Goal: Check status

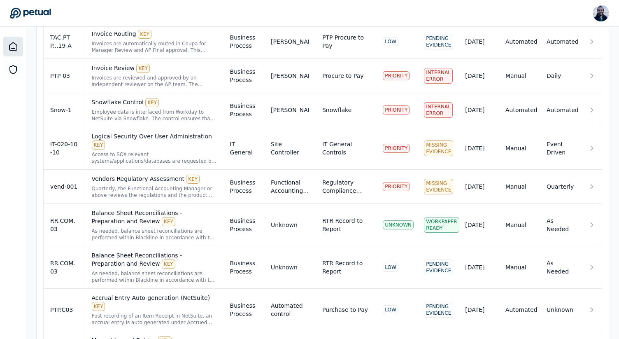
scroll to position [737, 0]
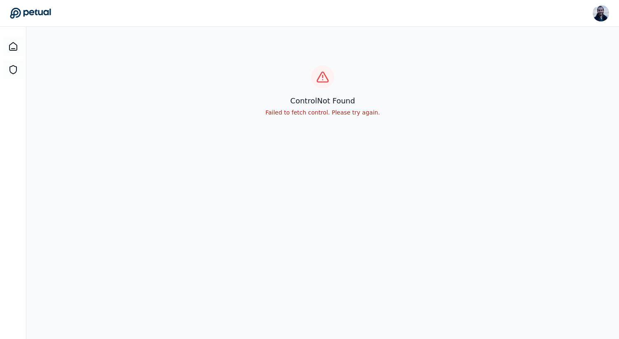
scroll to position [15, 0]
